Goal: Download file/media

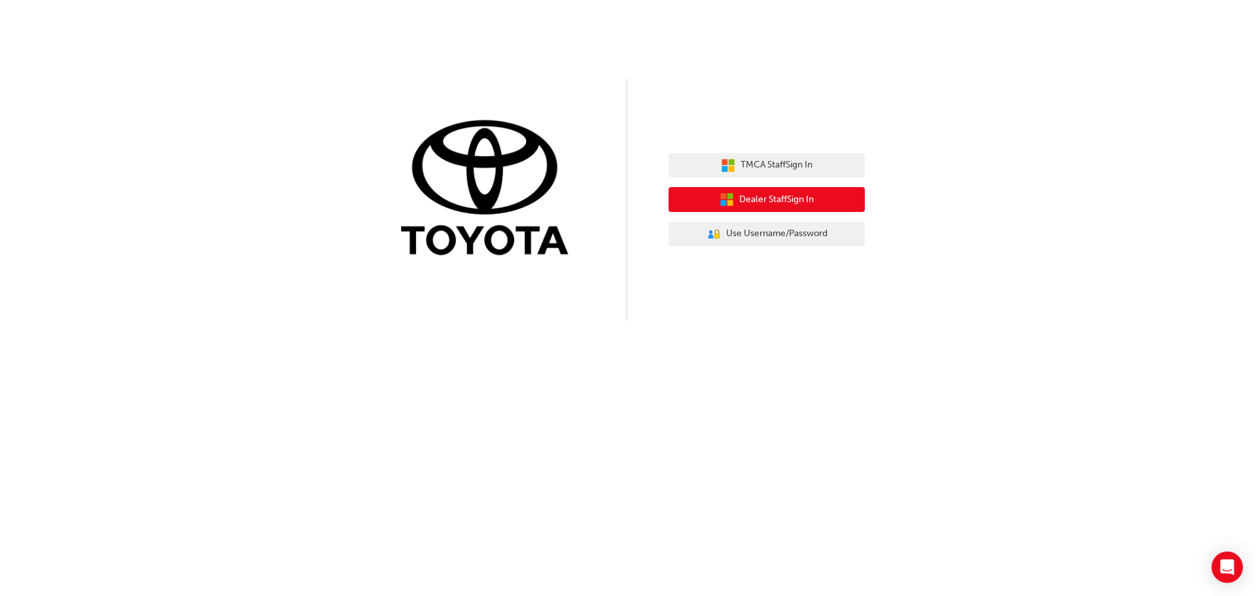
click at [774, 206] on span "Dealer Staff Sign In" at bounding box center [776, 199] width 75 height 15
